Goal: Information Seeking & Learning: Learn about a topic

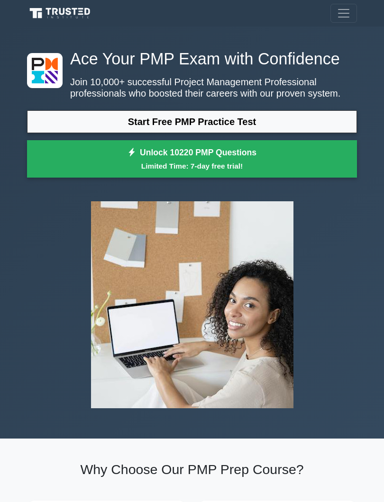
click at [68, 133] on link "Start Free PMP Practice Test" at bounding box center [192, 121] width 330 height 23
